Goal: Find specific page/section: Find specific page/section

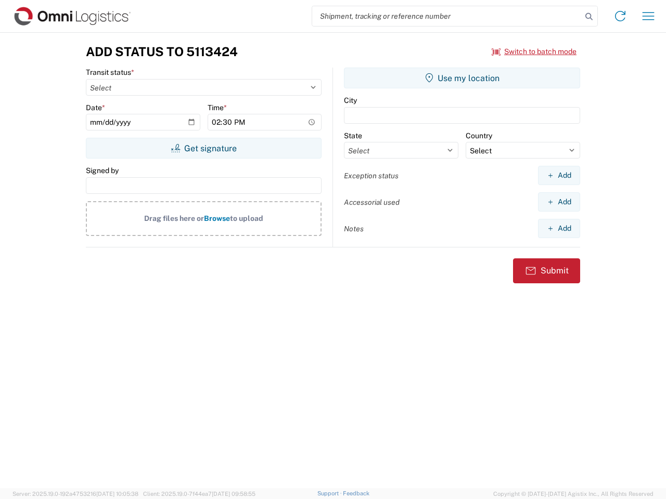
click at [447, 16] on input "search" at bounding box center [446, 16] width 269 height 20
click at [589, 17] on icon at bounding box center [589, 16] width 15 height 15
click at [620, 16] on icon at bounding box center [620, 16] width 17 height 17
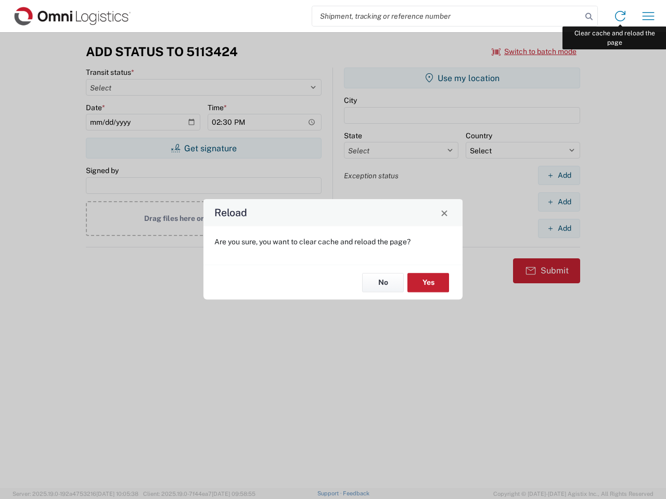
click at [648, 16] on div "Reload Are you sure, you want to clear cache and reload the page? No Yes" at bounding box center [333, 249] width 666 height 499
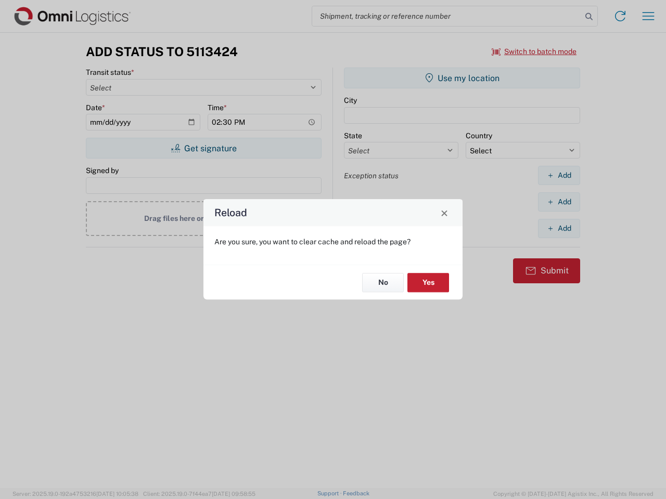
click at [534, 51] on div "Reload Are you sure, you want to clear cache and reload the page? No Yes" at bounding box center [333, 249] width 666 height 499
click at [203, 148] on div "Reload Are you sure, you want to clear cache and reload the page? No Yes" at bounding box center [333, 249] width 666 height 499
click at [462, 78] on div "Reload Are you sure, you want to clear cache and reload the page? No Yes" at bounding box center [333, 249] width 666 height 499
click at [559, 175] on div "Reload Are you sure, you want to clear cache and reload the page? No Yes" at bounding box center [333, 249] width 666 height 499
click at [559, 202] on div "Reload Are you sure, you want to clear cache and reload the page? No Yes" at bounding box center [333, 249] width 666 height 499
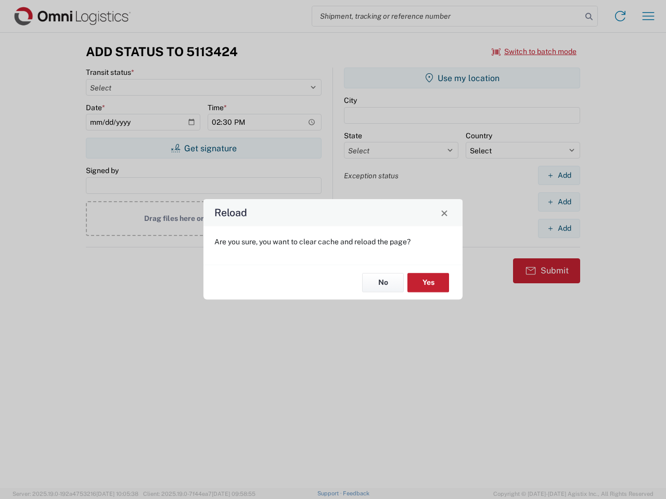
click at [559, 228] on div "Reload Are you sure, you want to clear cache and reload the page? No Yes" at bounding box center [333, 249] width 666 height 499
